Goal: Information Seeking & Learning: Find contact information

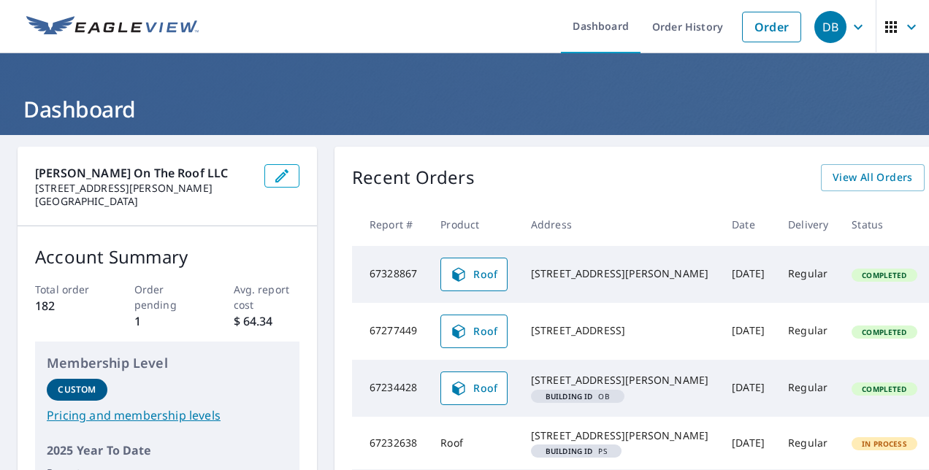
click at [903, 26] on icon "button" at bounding box center [912, 27] width 18 height 18
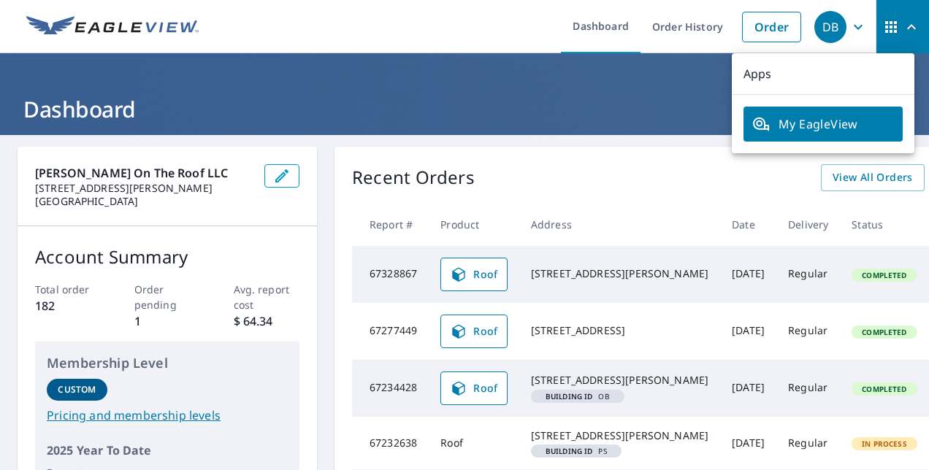
click at [406, 23] on ul "Dashboard Order History Order" at bounding box center [507, 26] width 601 height 53
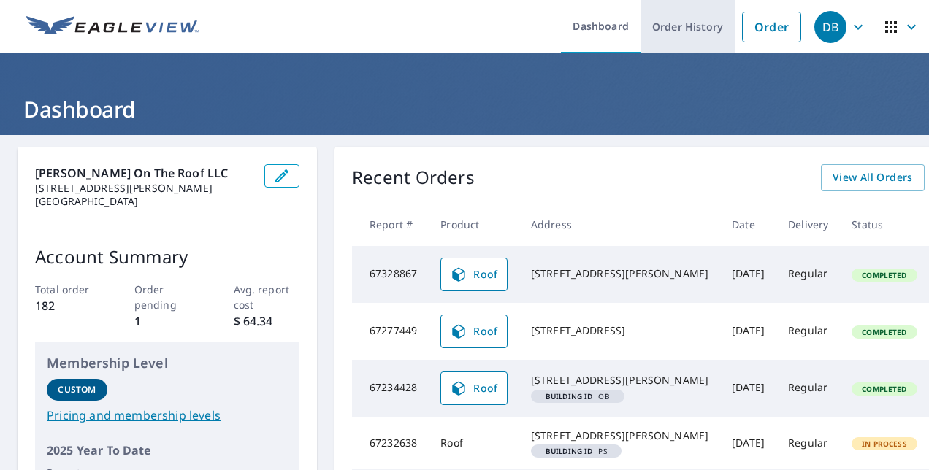
click at [702, 24] on link "Order History" at bounding box center [687, 26] width 94 height 53
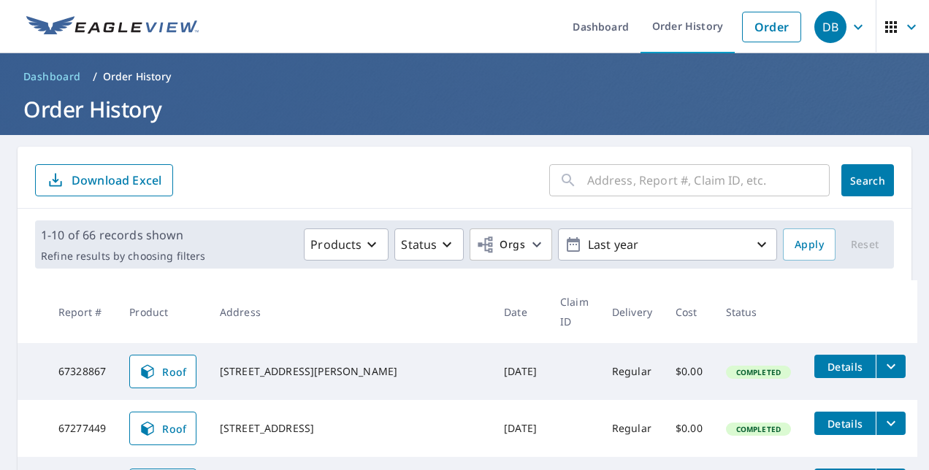
click at [907, 23] on icon "button" at bounding box center [912, 27] width 18 height 18
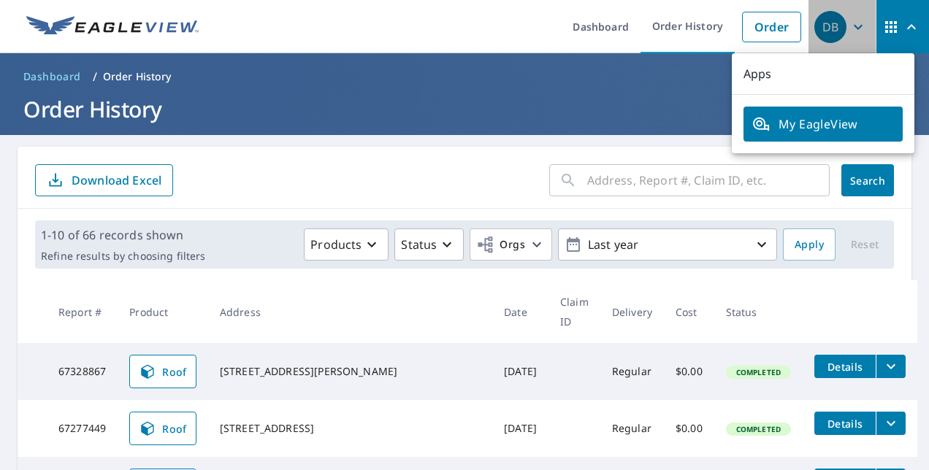
click at [850, 19] on icon "button" at bounding box center [858, 27] width 18 height 18
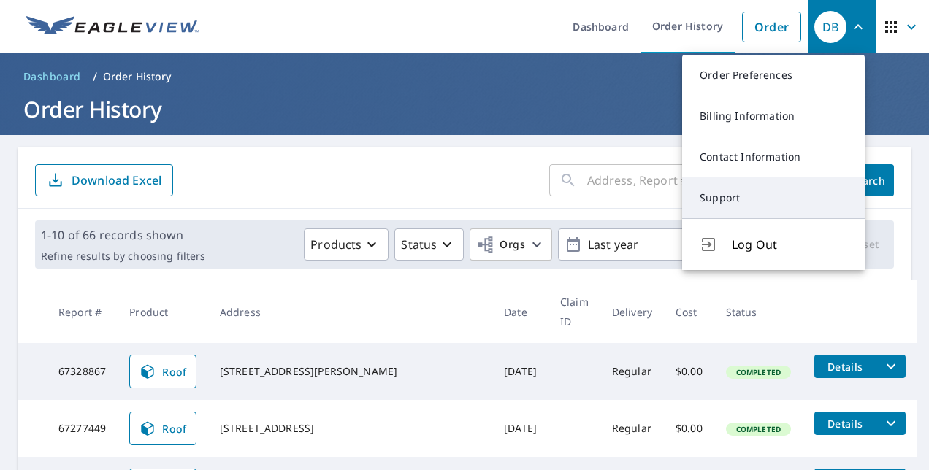
click at [712, 200] on link "Support" at bounding box center [773, 197] width 183 height 41
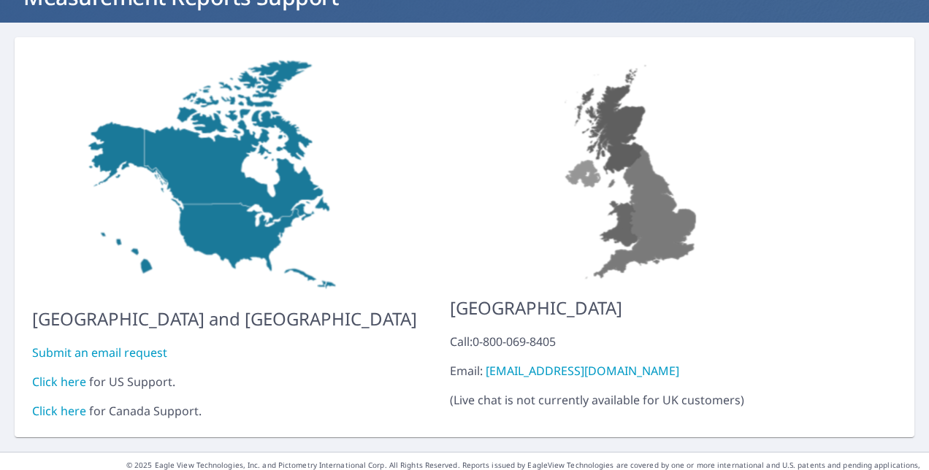
scroll to position [120, 0]
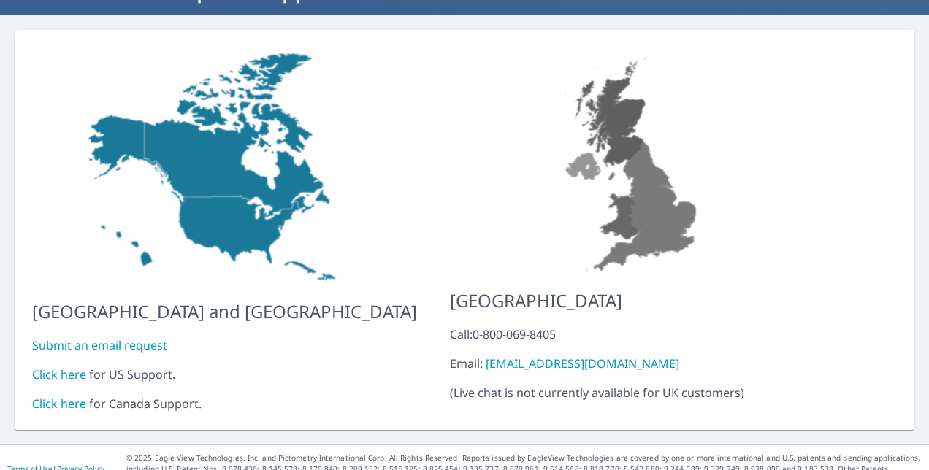
click at [76, 367] on link "Click here" at bounding box center [59, 375] width 54 height 16
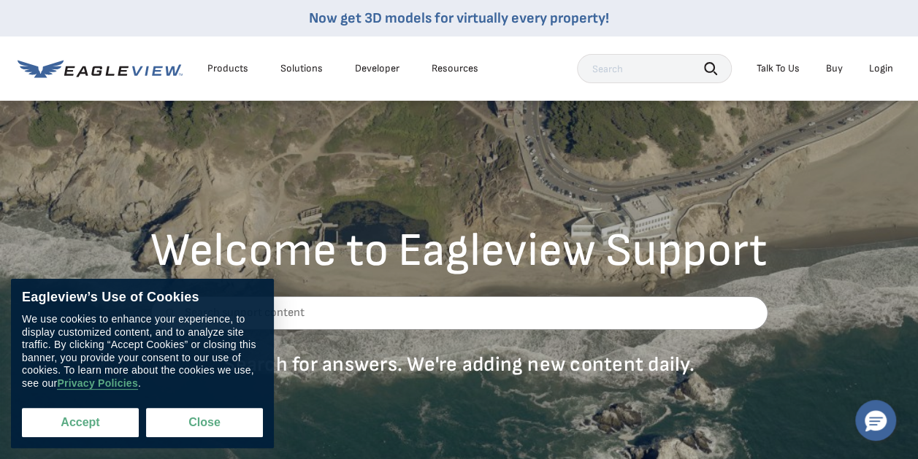
click at [89, 421] on button "Accept" at bounding box center [80, 422] width 117 height 29
checkbox input "true"
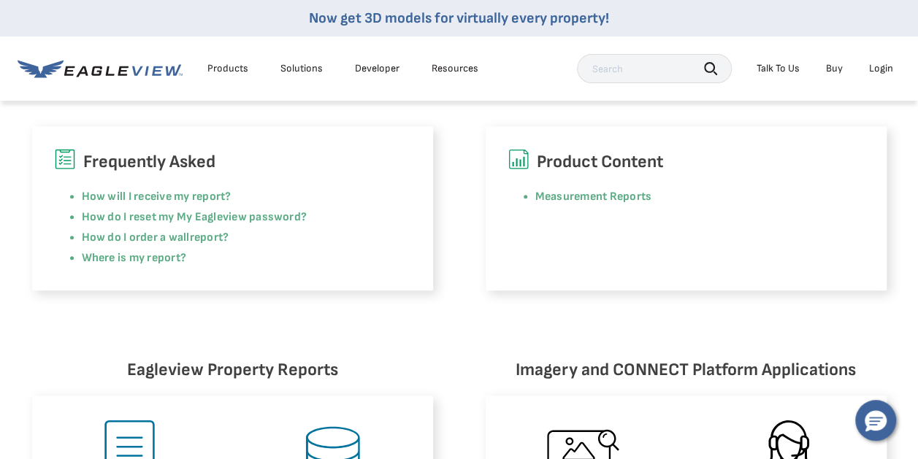
scroll to position [404, 6]
drag, startPoint x: 913, startPoint y: 165, endPoint x: 908, endPoint y: 177, distance: 13.2
click at [908, 177] on div "Frequently Asked How will I receive my report? How do I reset my My Eagleview p…" at bounding box center [459, 176] width 918 height 230
drag, startPoint x: 908, startPoint y: 177, endPoint x: 898, endPoint y: 190, distance: 16.1
click at [898, 190] on div "Frequently Asked How will I receive my report? How do I reset my My Eagleview p…" at bounding box center [459, 176] width 918 height 230
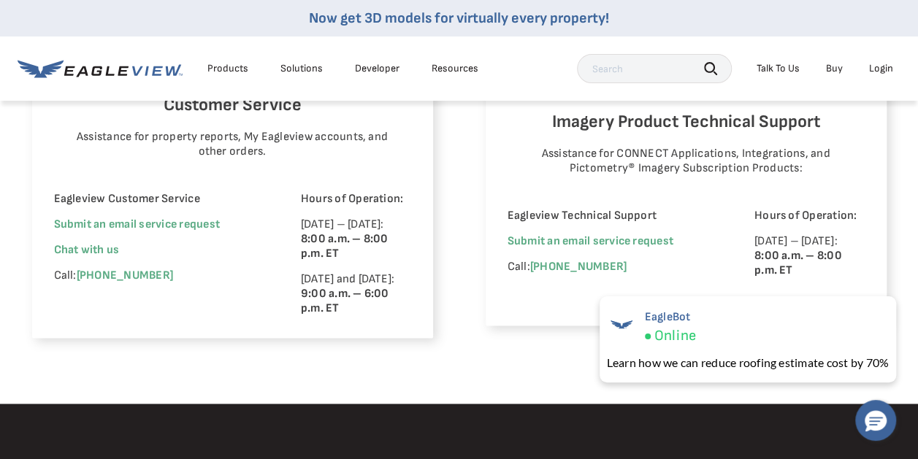
scroll to position [1007, 6]
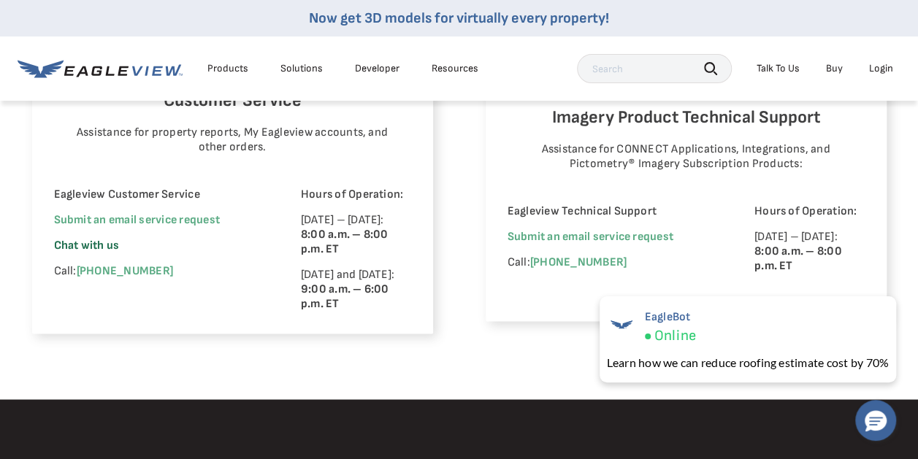
click at [83, 248] on span "Chat with us" at bounding box center [87, 246] width 66 height 14
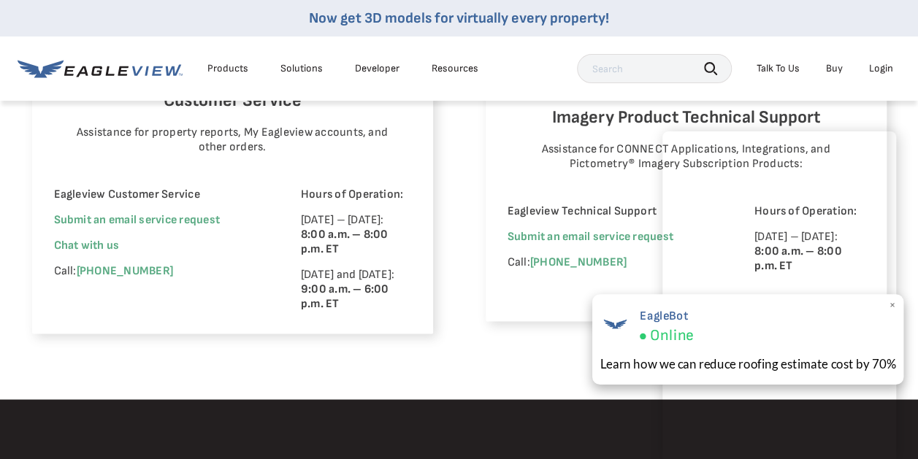
click at [889, 307] on span "×" at bounding box center [892, 305] width 8 height 15
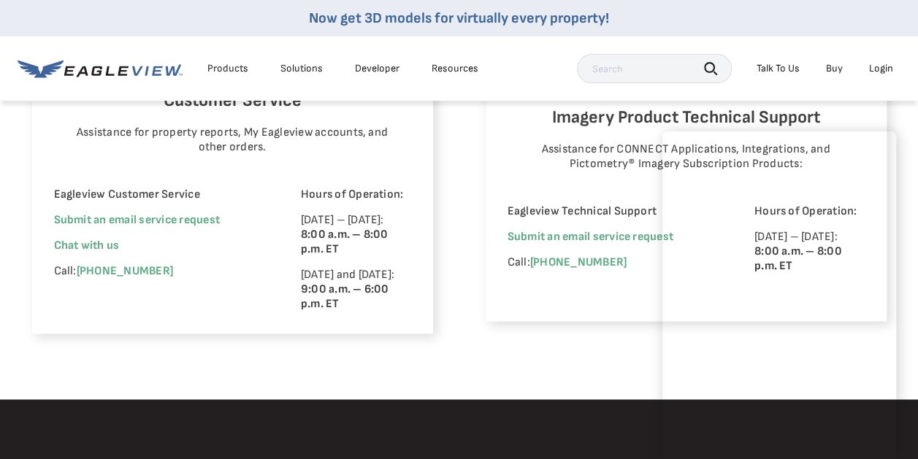
click at [879, 78] on li "Login" at bounding box center [881, 69] width 39 height 22
click at [878, 72] on div "Login" at bounding box center [881, 68] width 24 height 13
click at [889, 70] on div "Login" at bounding box center [881, 68] width 24 height 13
click at [885, 66] on div "Login" at bounding box center [881, 68] width 24 height 13
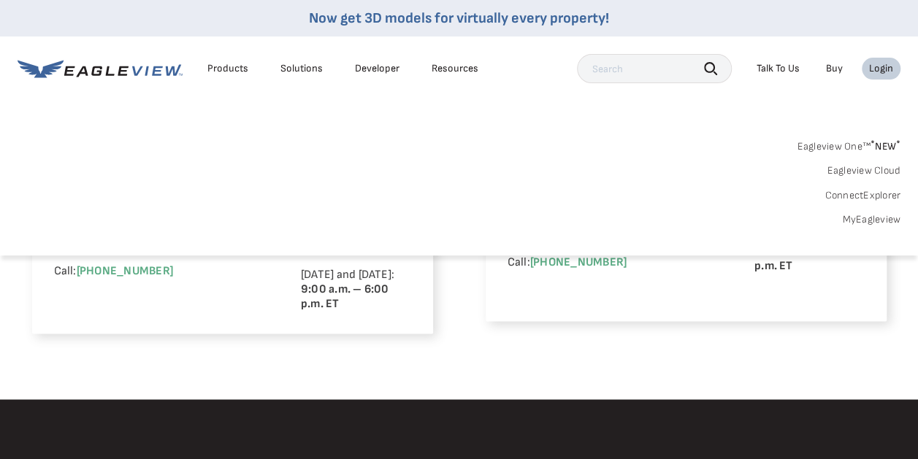
click at [864, 219] on link "MyEagleview" at bounding box center [871, 219] width 58 height 13
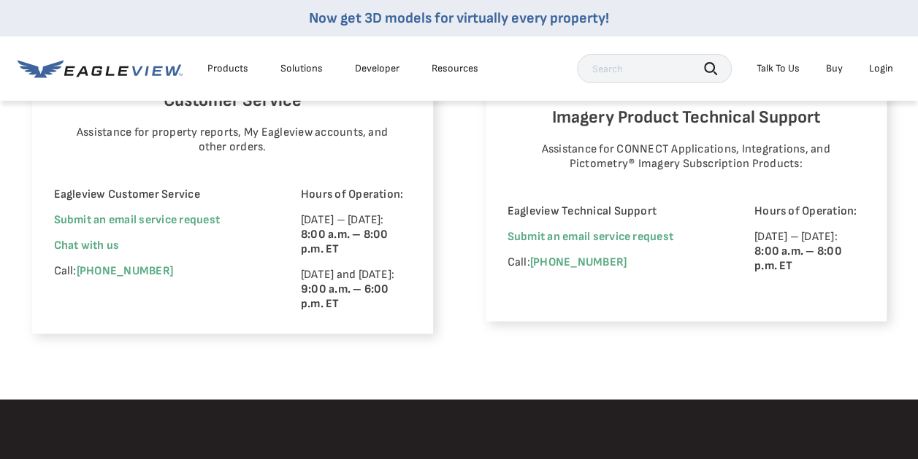
click at [83, 244] on span "Chat with us" at bounding box center [87, 246] width 66 height 14
click at [95, 245] on span "Chat with us" at bounding box center [87, 246] width 66 height 14
click at [82, 247] on span "Chat with us" at bounding box center [87, 246] width 66 height 14
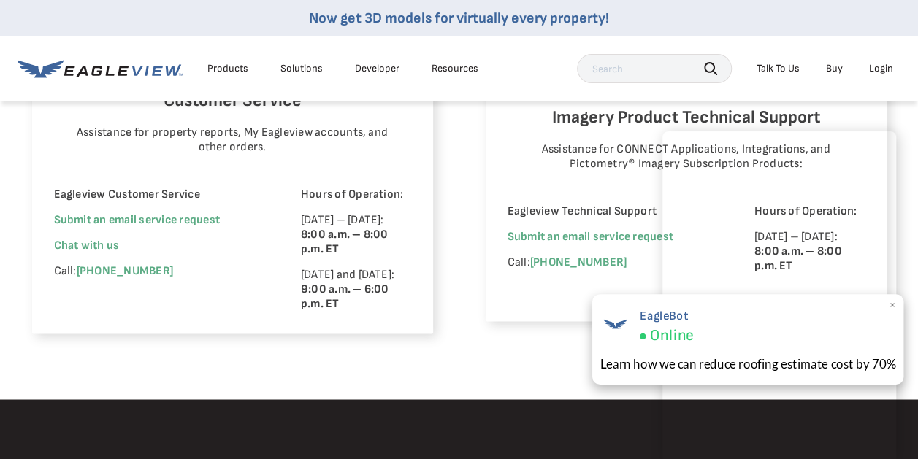
click at [891, 307] on span "×" at bounding box center [892, 305] width 8 height 15
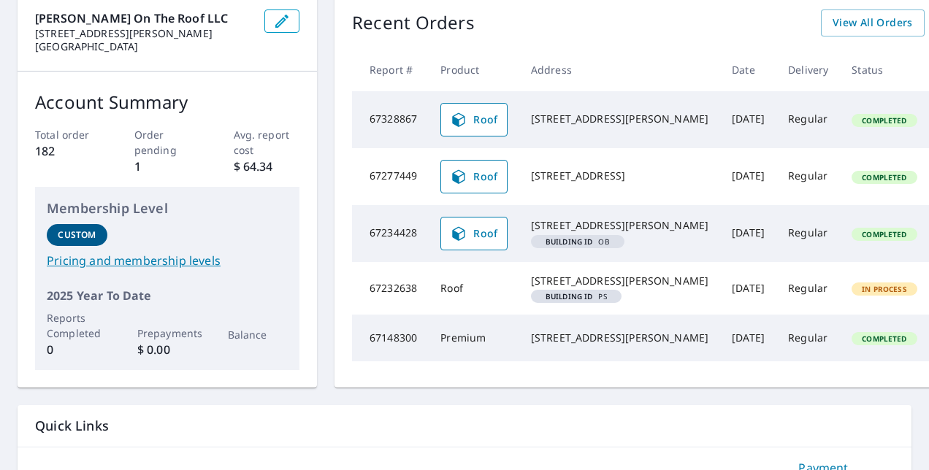
scroll to position [156, 0]
drag, startPoint x: 369, startPoint y: 329, endPoint x: 415, endPoint y: 333, distance: 46.2
click at [415, 314] on td "67232638" at bounding box center [390, 287] width 77 height 53
copy td "67232638"
